Goal: Entertainment & Leisure: Consume media (video, audio)

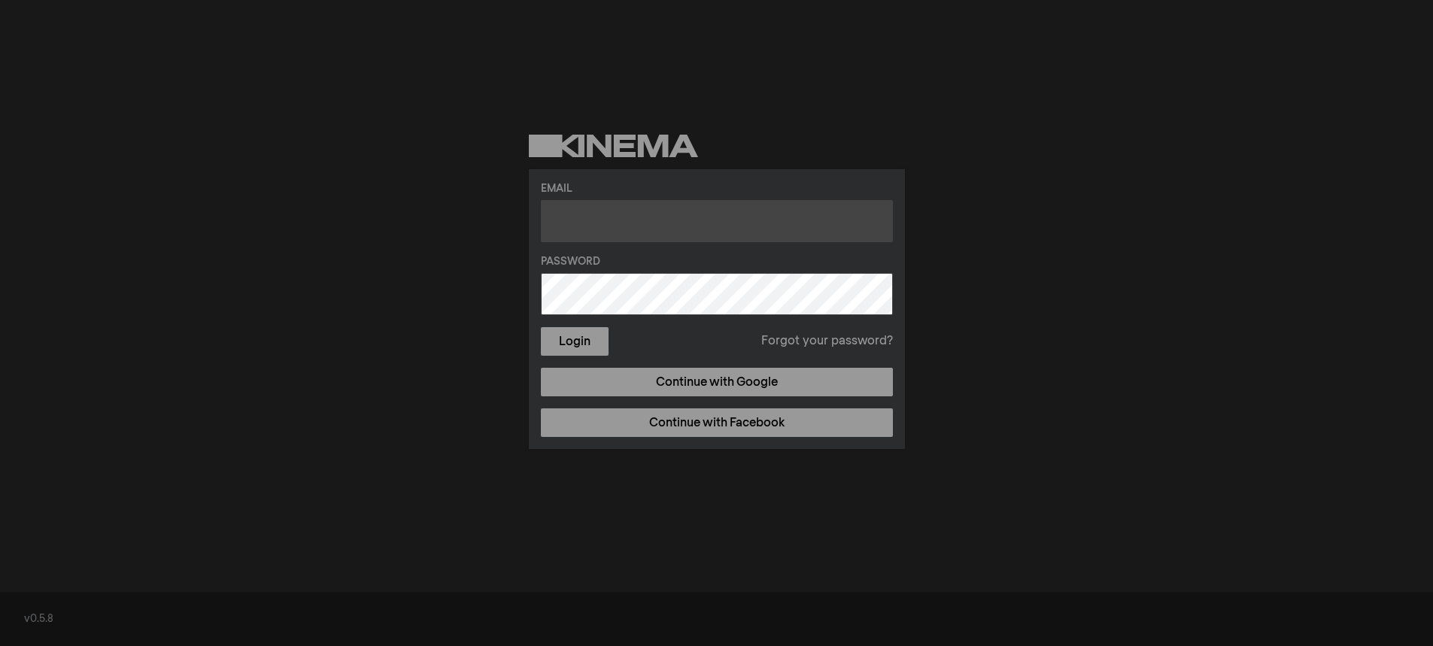
click at [576, 213] on input "text" at bounding box center [717, 221] width 352 height 42
type input "[PERSON_NAME][EMAIL_ADDRESS][PERSON_NAME][DOMAIN_NAME]"
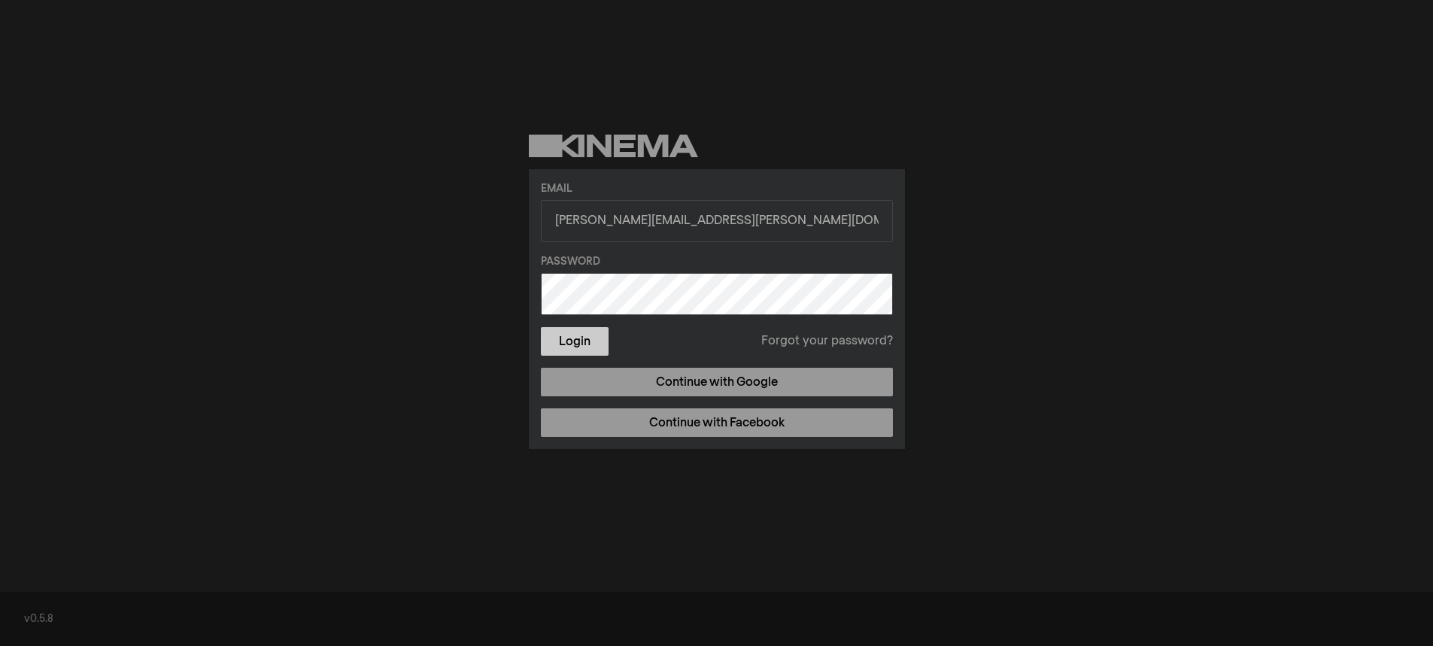
click at [572, 338] on button "Login" at bounding box center [575, 341] width 68 height 29
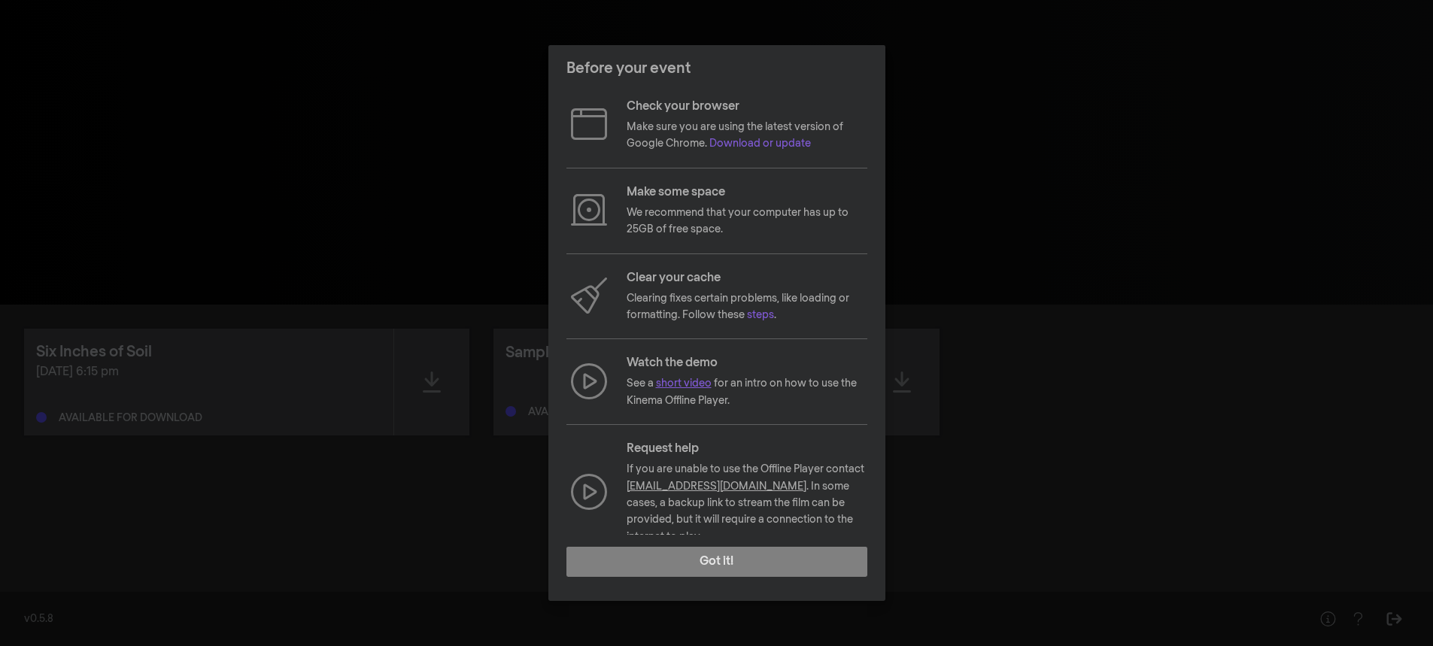
click at [693, 380] on link "short video" at bounding box center [684, 383] width 56 height 11
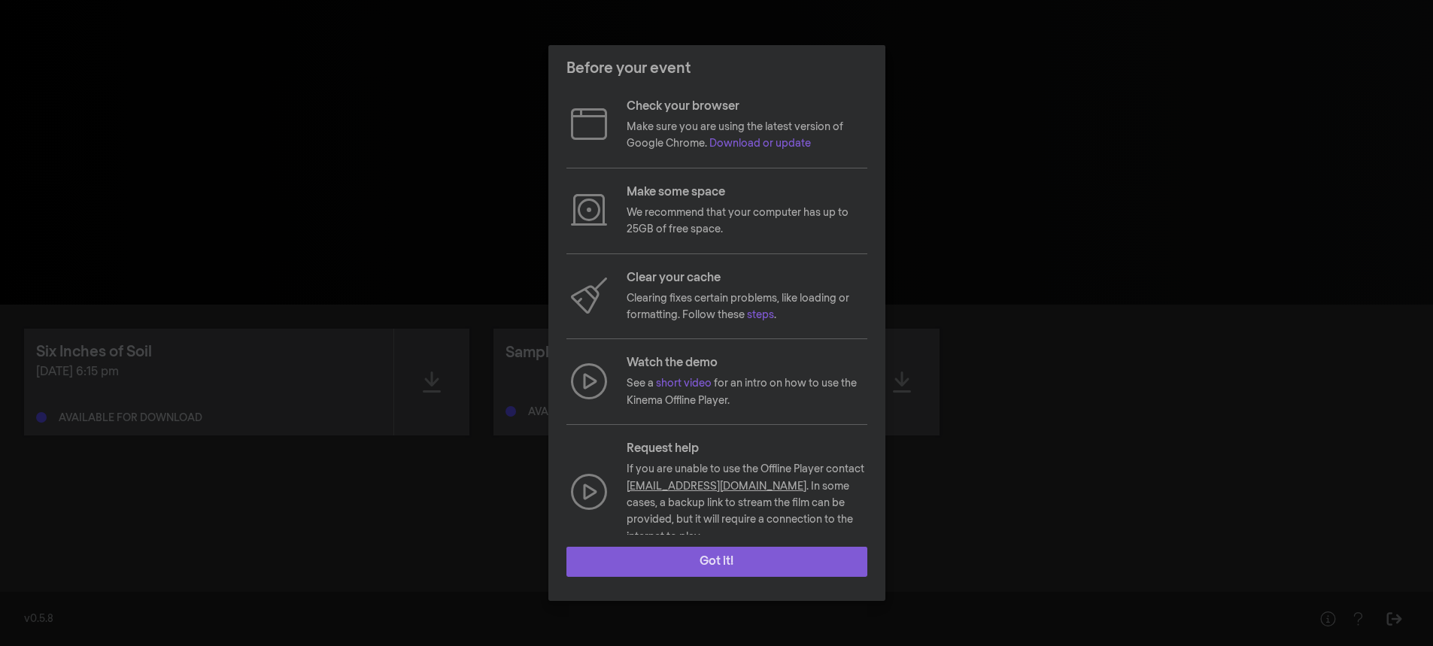
click at [720, 556] on button "Got it!" at bounding box center [716, 562] width 301 height 30
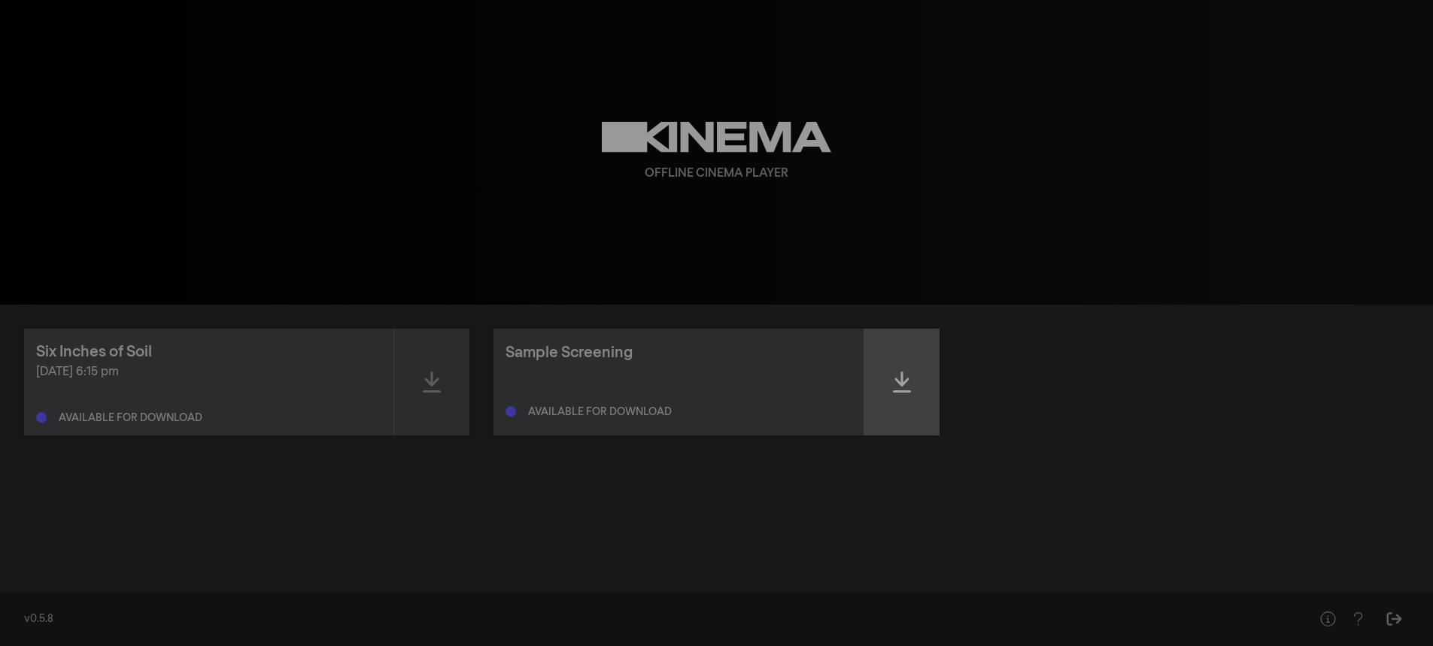
click at [897, 372] on icon at bounding box center [902, 382] width 18 height 24
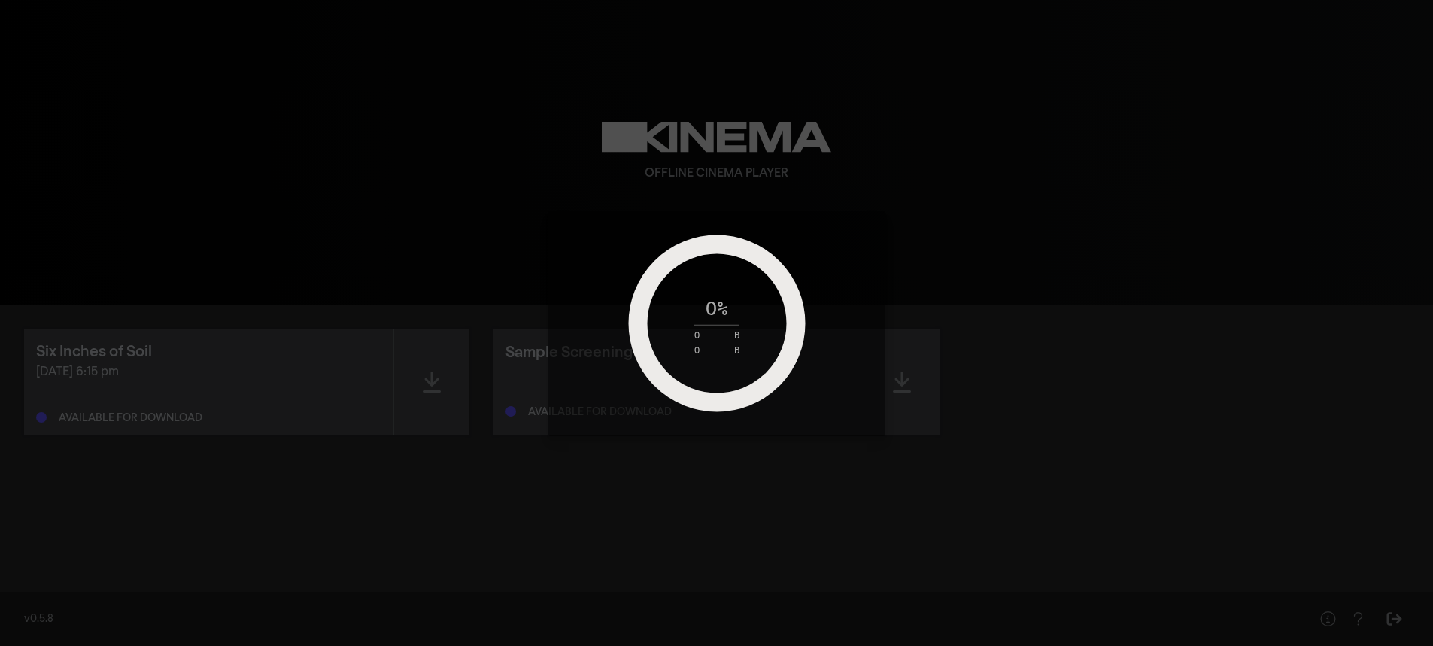
drag, startPoint x: 905, startPoint y: 384, endPoint x: 913, endPoint y: 406, distance: 23.1
click at [905, 384] on div "0 % 0 B 0 B" at bounding box center [716, 323] width 1433 height 646
click at [921, 569] on div "7 % 6 MB 149 MB" at bounding box center [716, 323] width 1433 height 646
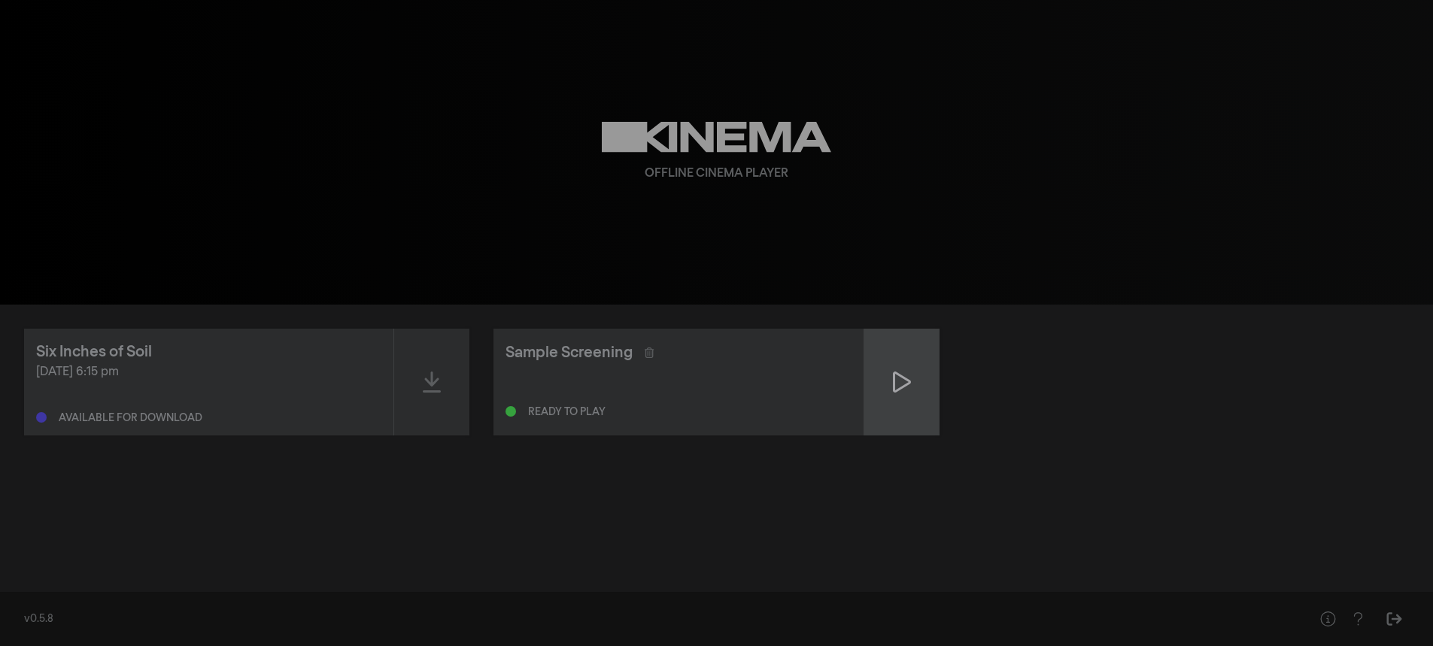
click at [899, 378] on icon at bounding box center [902, 382] width 18 height 24
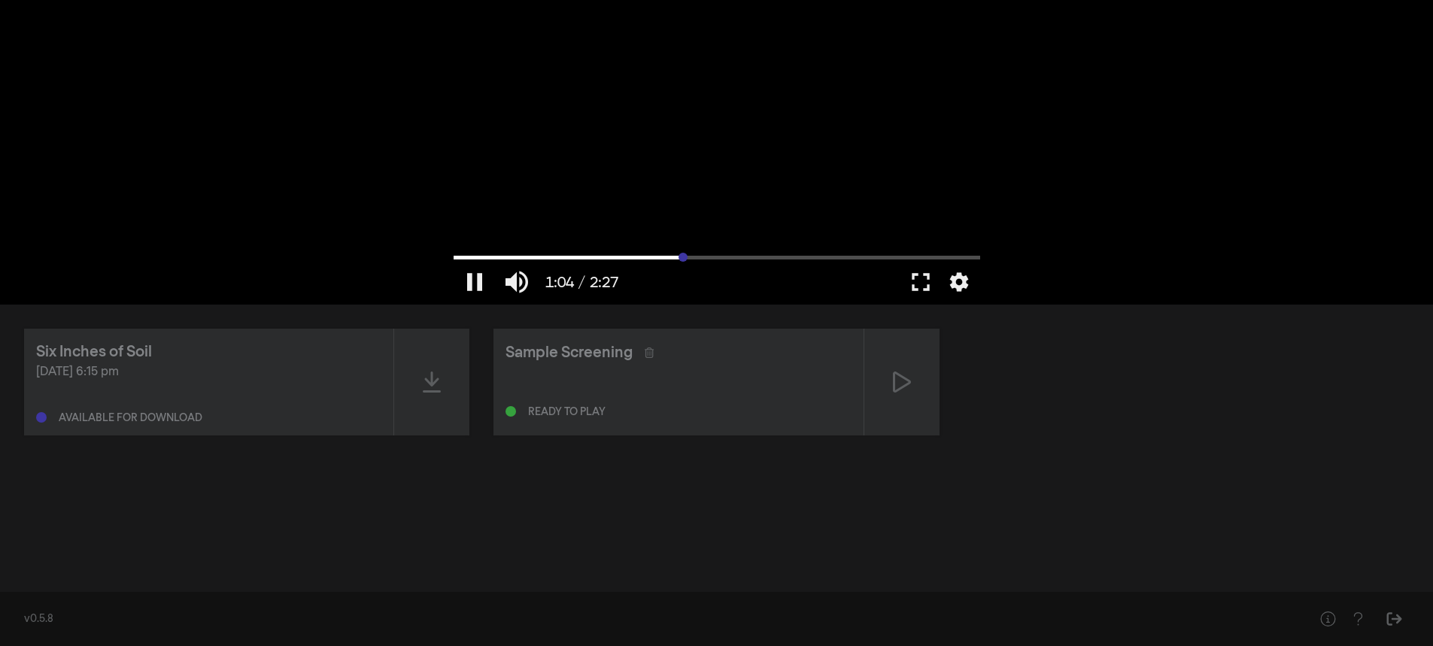
drag, startPoint x: 532, startPoint y: 258, endPoint x: 683, endPoint y: 254, distance: 151.2
click at [683, 254] on input "Seek" at bounding box center [716, 257] width 526 height 9
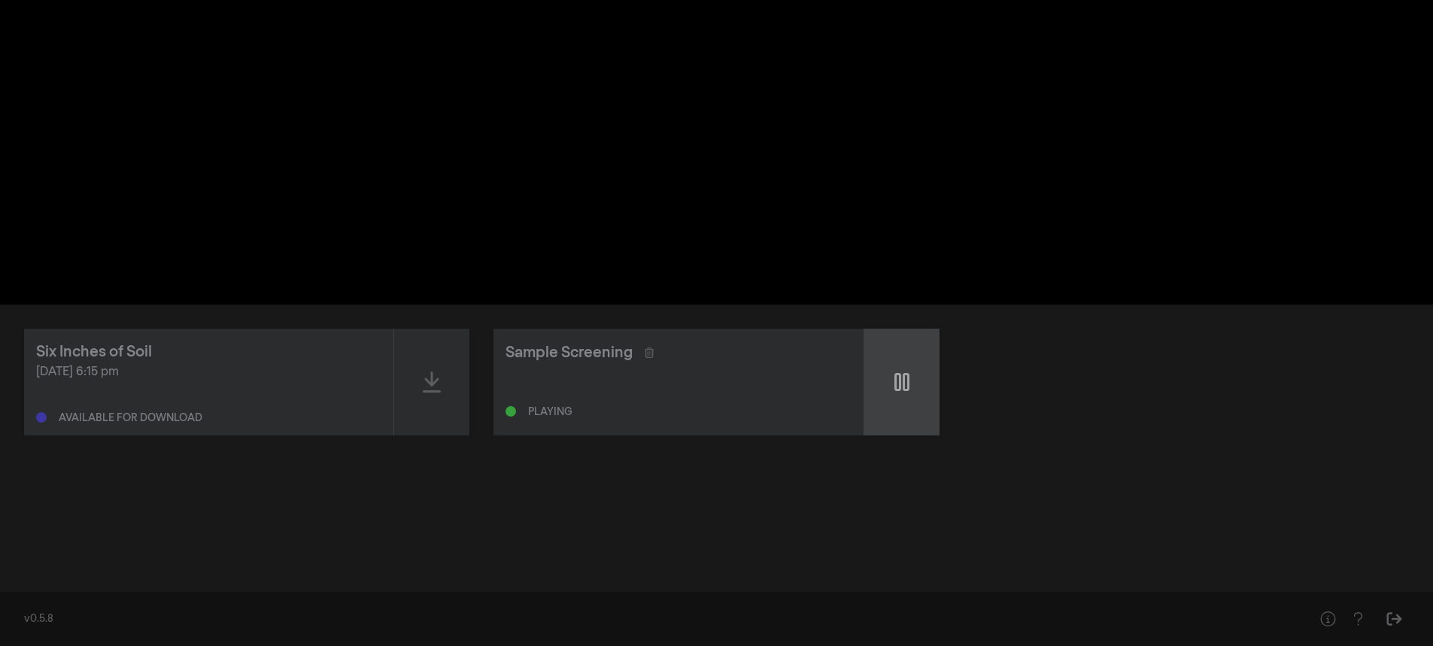
click at [896, 383] on icon at bounding box center [901, 382] width 15 height 24
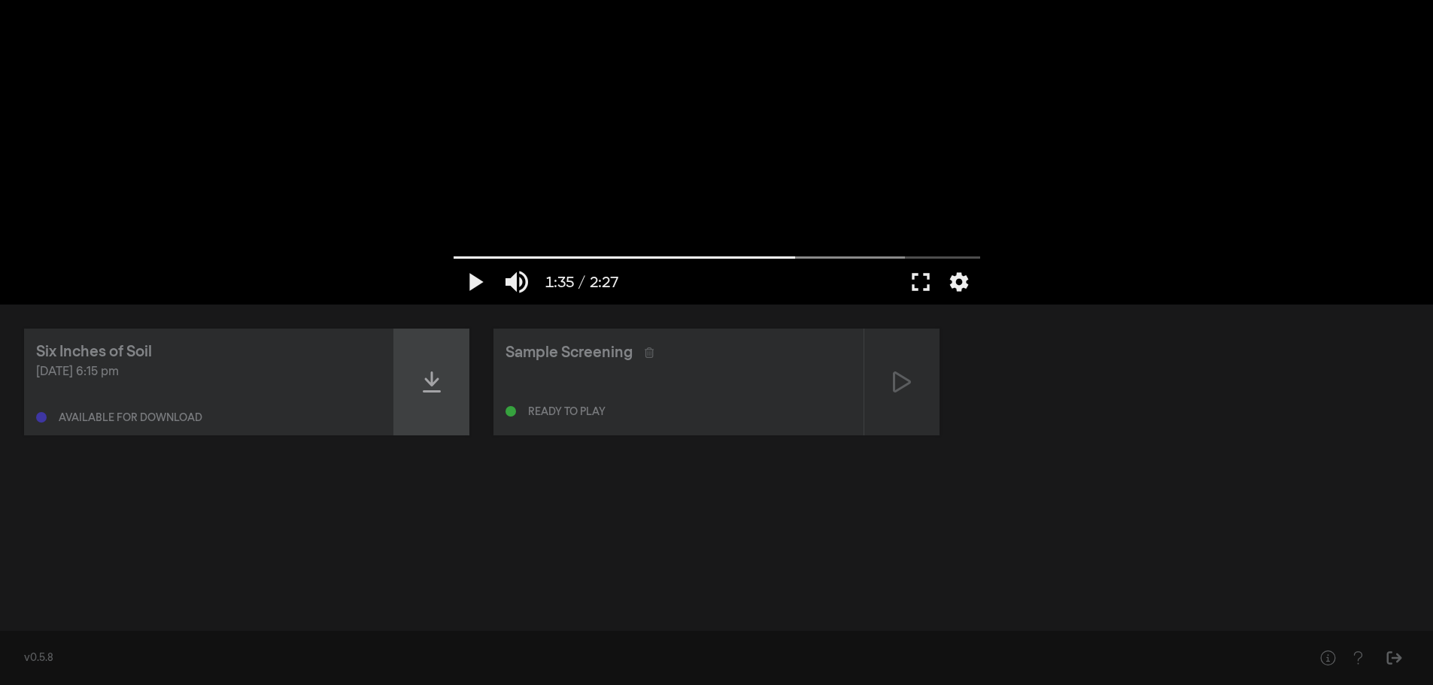
click at [435, 381] on icon at bounding box center [432, 382] width 18 height 21
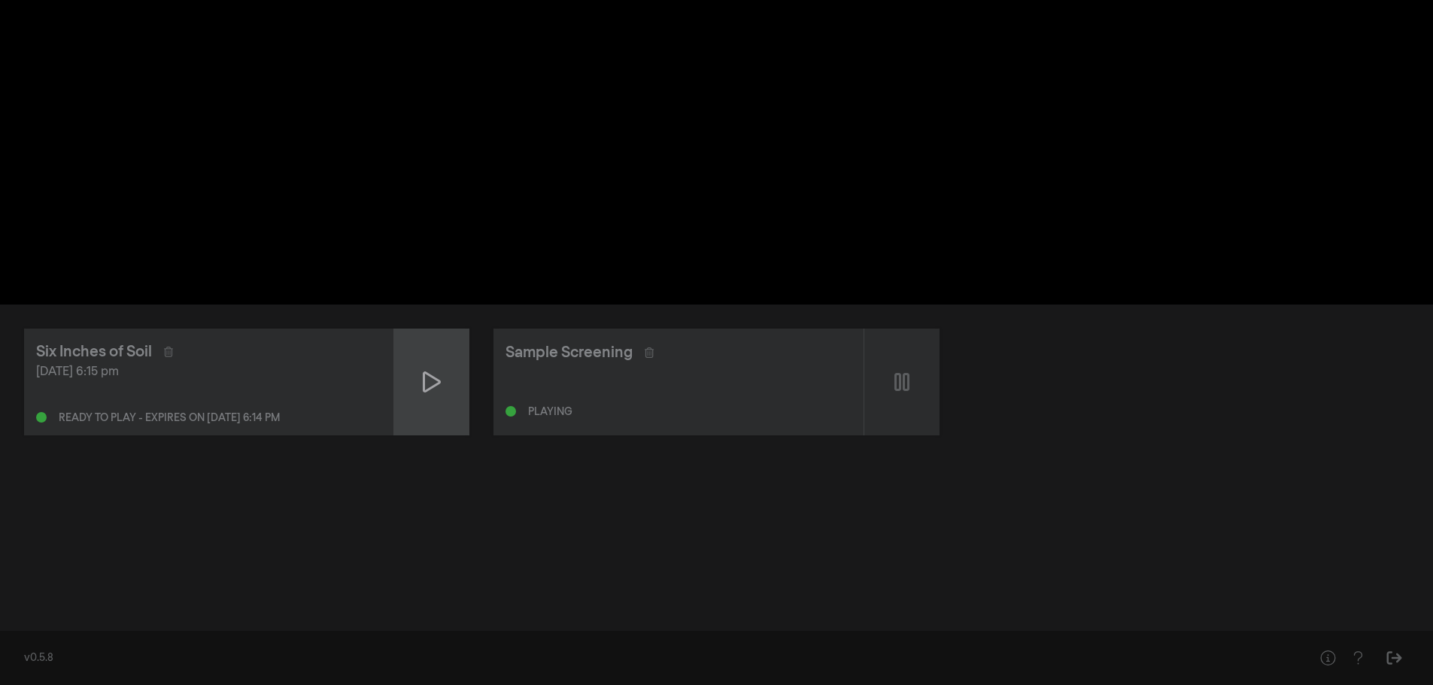
click at [433, 378] on icon at bounding box center [432, 382] width 18 height 21
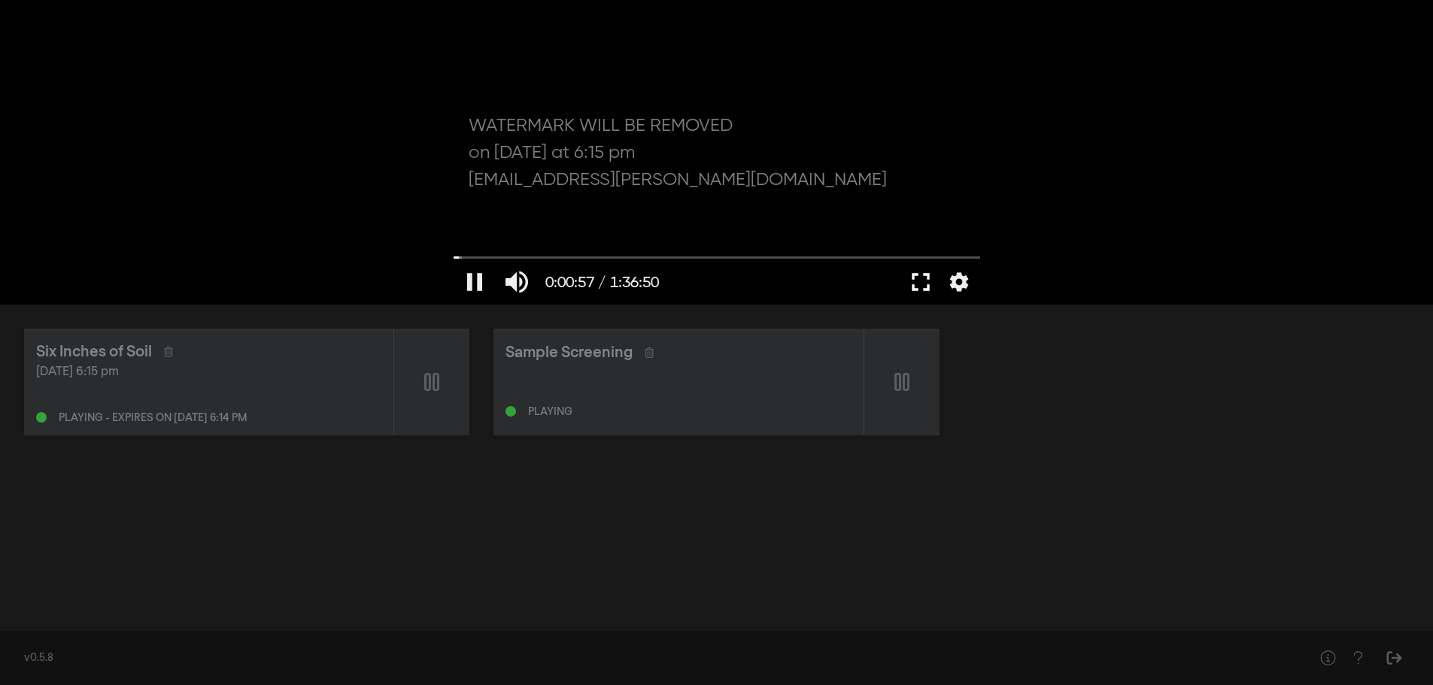
drag, startPoint x: 922, startPoint y: 284, endPoint x: 922, endPoint y: 375, distance: 91.0
click at [922, 284] on button "fullscreen" at bounding box center [920, 281] width 42 height 45
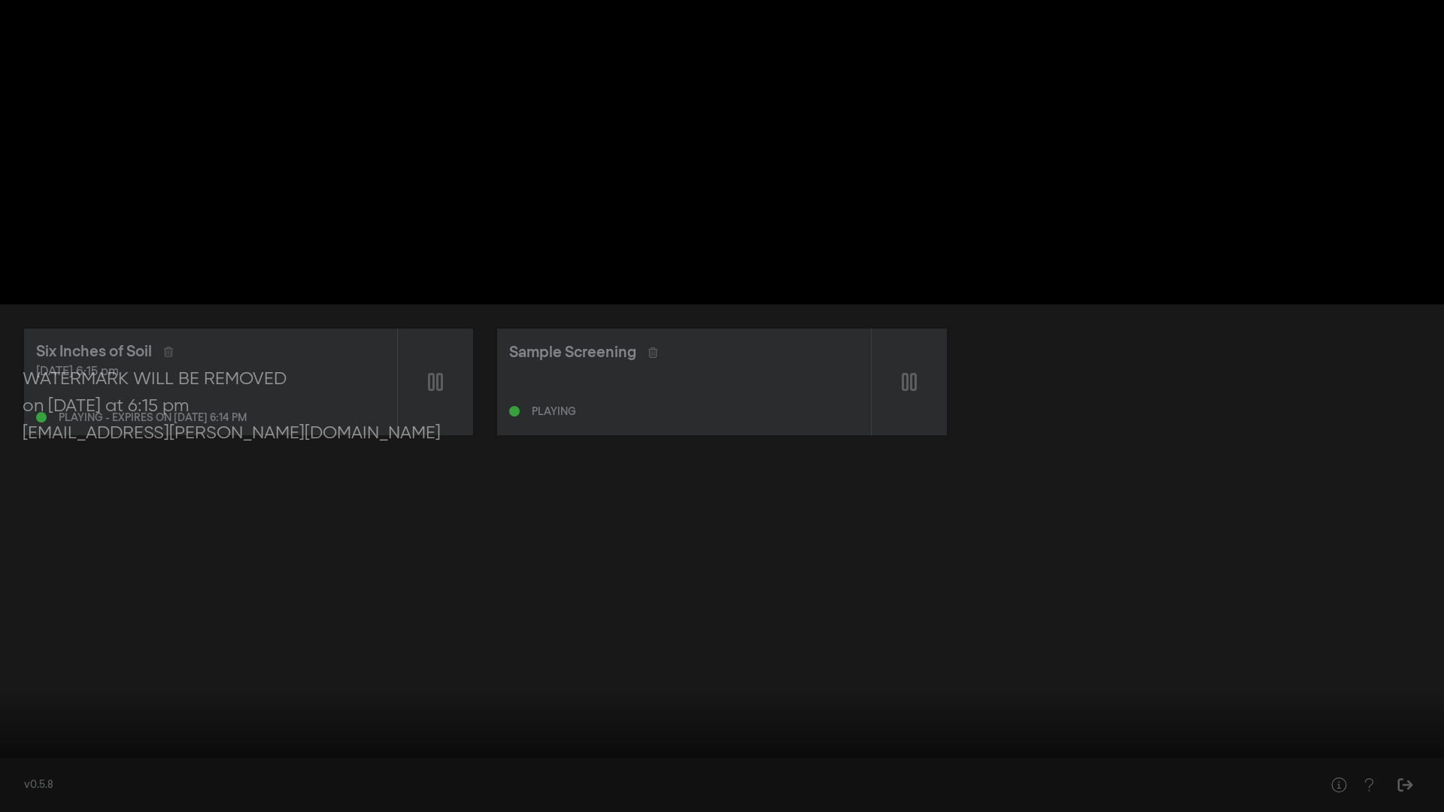
click at [745, 420] on div at bounding box center [722, 406] width 1444 height 812
type input "72.738836"
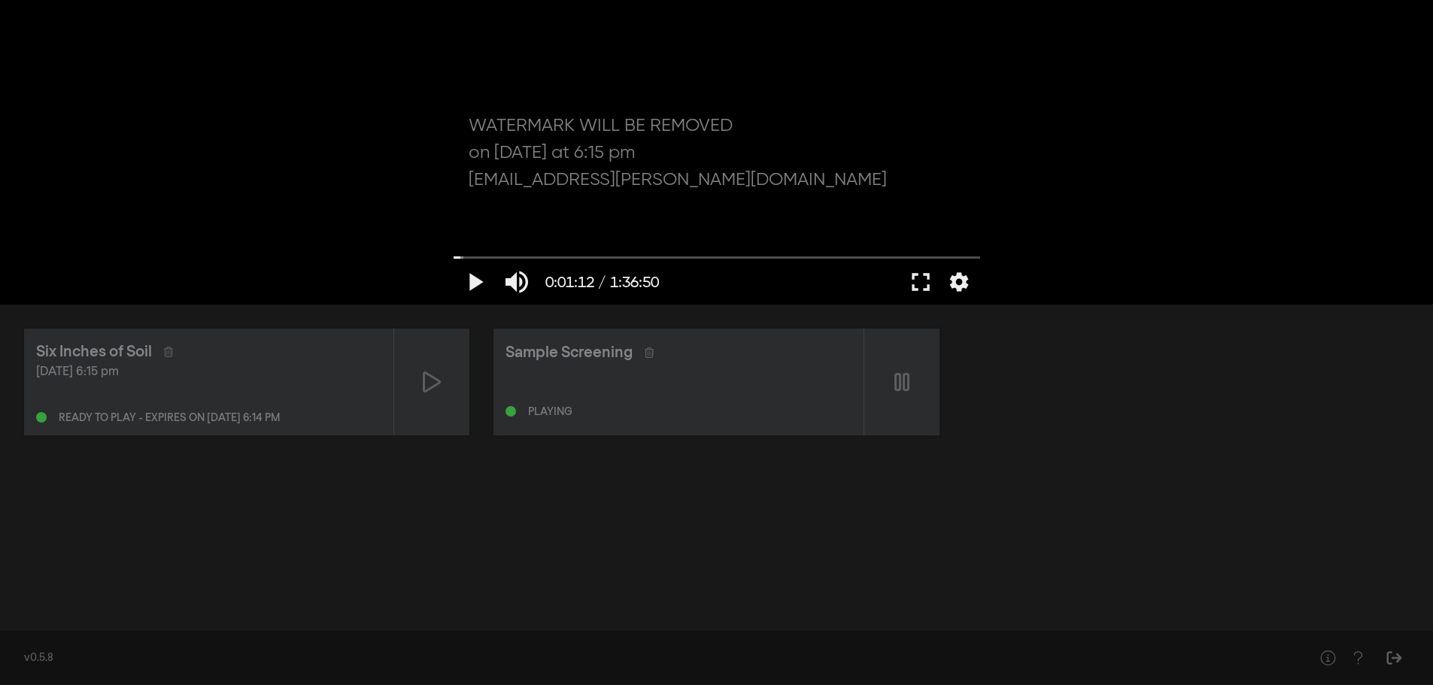
click at [472, 502] on div "Six Inches of Soil [DATE] 6:15 pm Ready to play - expires on [DATE] 6:14 pm Sam…" at bounding box center [716, 463] width 1433 height 316
